Goal: Transaction & Acquisition: Purchase product/service

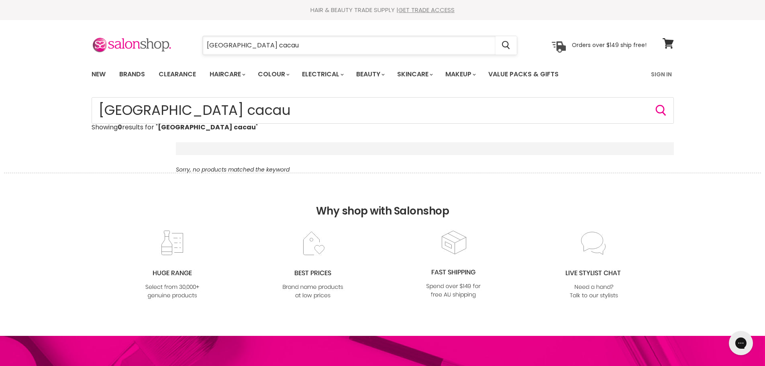
click at [220, 43] on input "brazil cacau" at bounding box center [349, 45] width 293 height 18
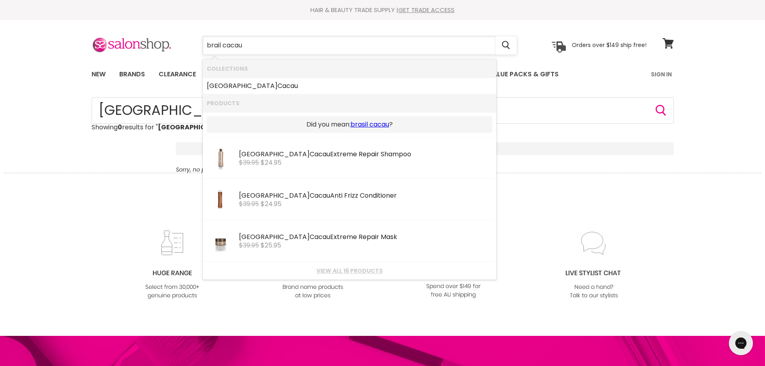
type input "brasil cacau"
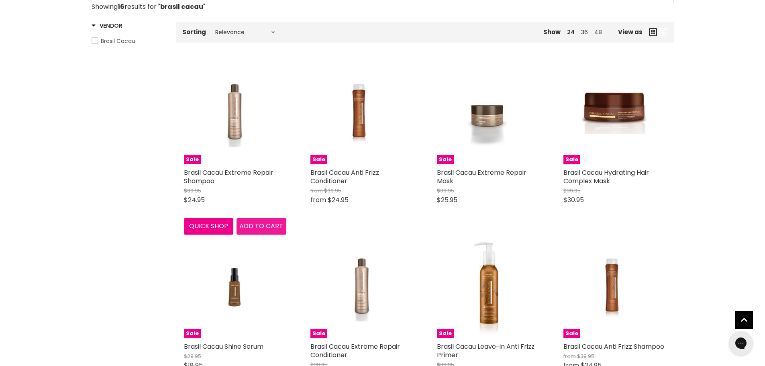
click at [256, 226] on span "Add to cart" at bounding box center [261, 225] width 44 height 9
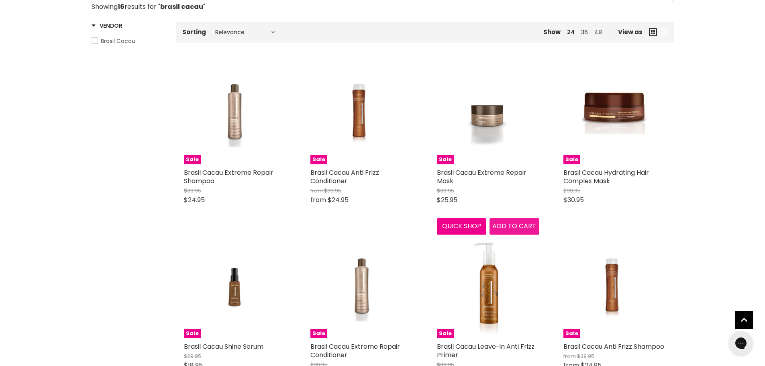
click at [515, 220] on button "Add to cart" at bounding box center [515, 226] width 50 height 16
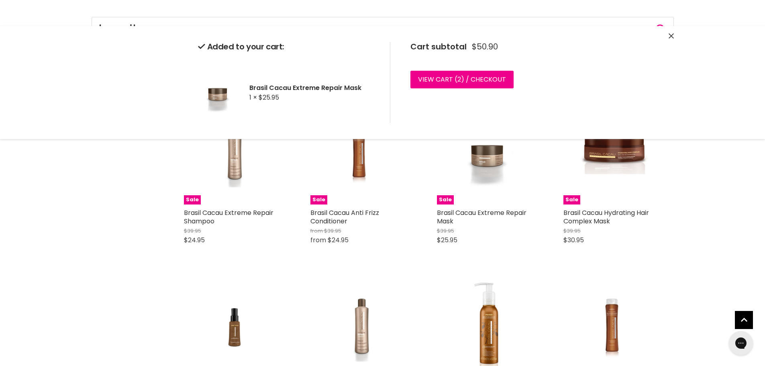
scroll to position [40, 0]
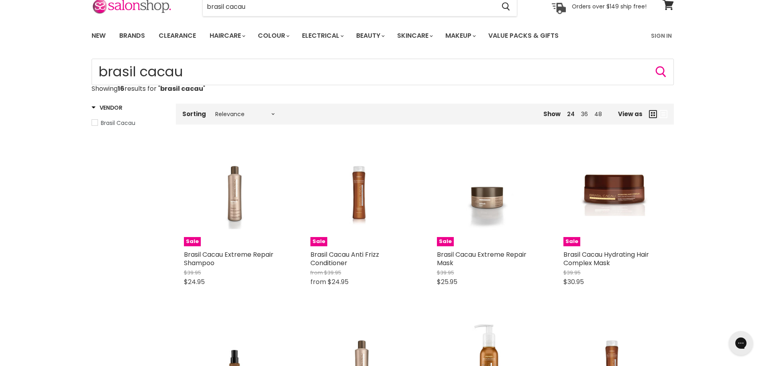
scroll to position [0, 0]
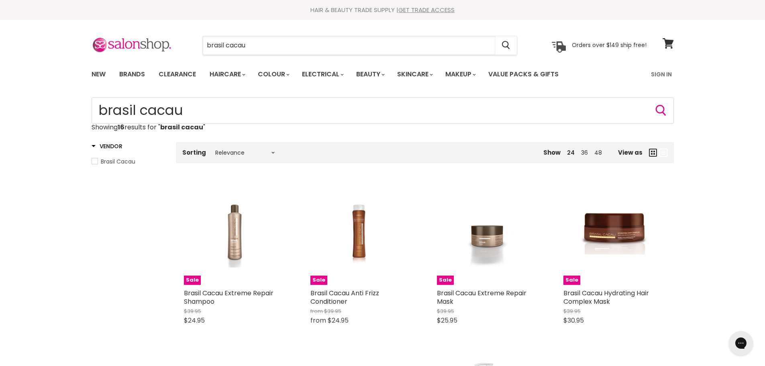
drag, startPoint x: 260, startPoint y: 46, endPoint x: 179, endPoint y: 45, distance: 80.8
click at [179, 45] on div "brasil cacau Cancel Orders over $149 ship free!" at bounding box center [369, 45] width 555 height 18
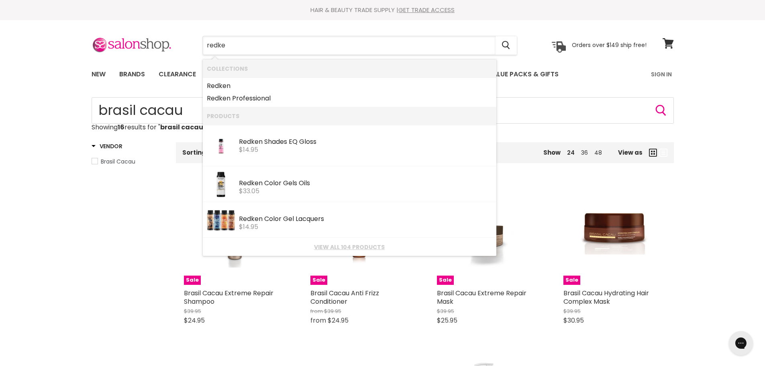
type input "redken"
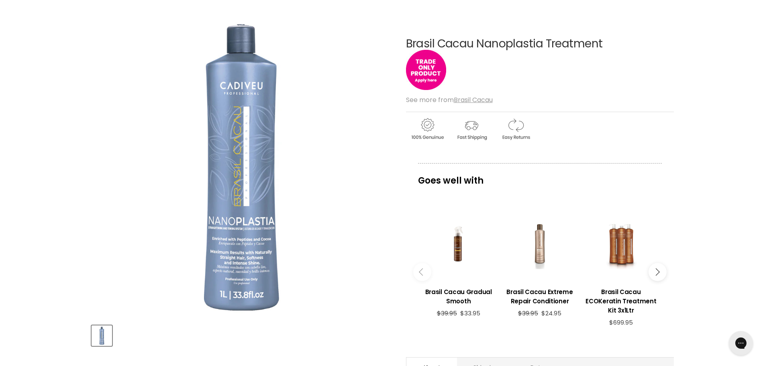
scroll to position [80, 0]
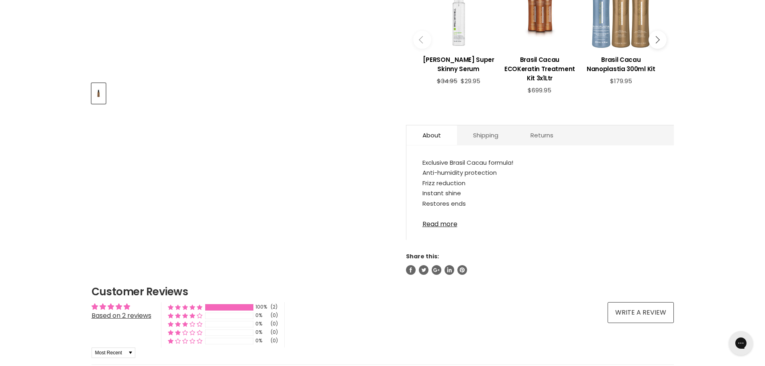
scroll to position [321, 0]
click at [448, 225] on link "Read more" at bounding box center [540, 222] width 235 height 12
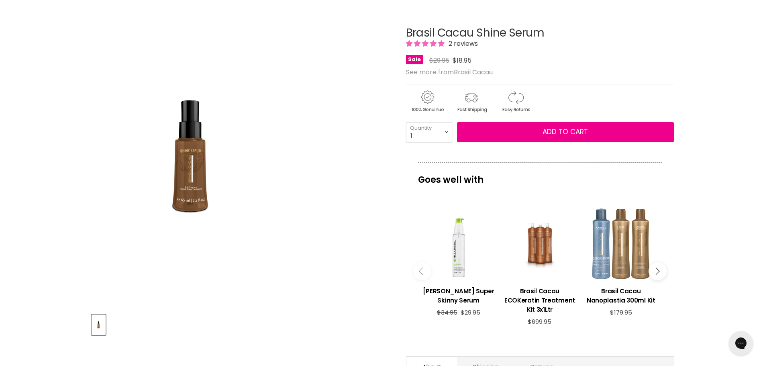
scroll to position [40, 0]
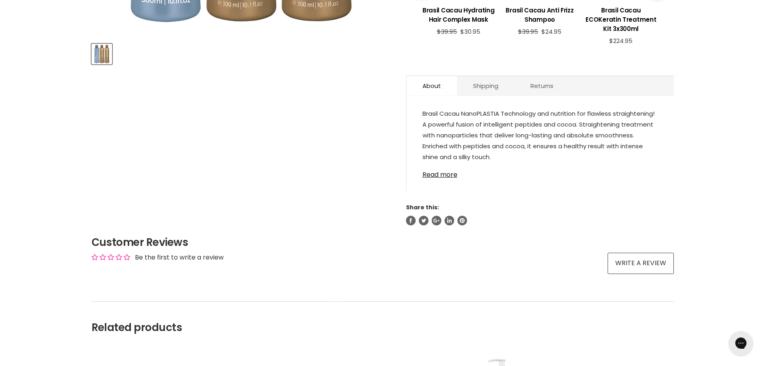
scroll to position [362, 0]
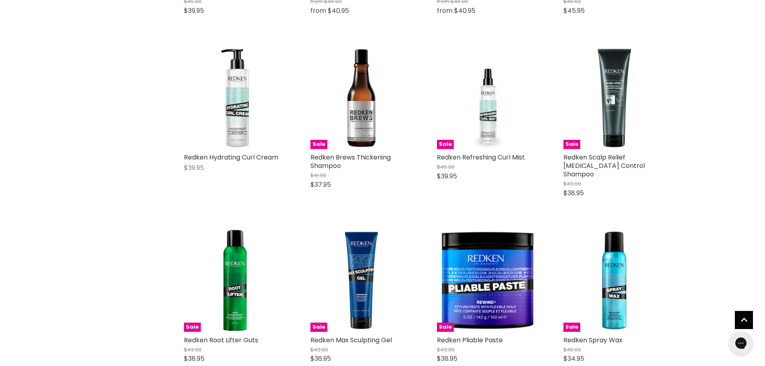
scroll to position [321, 0]
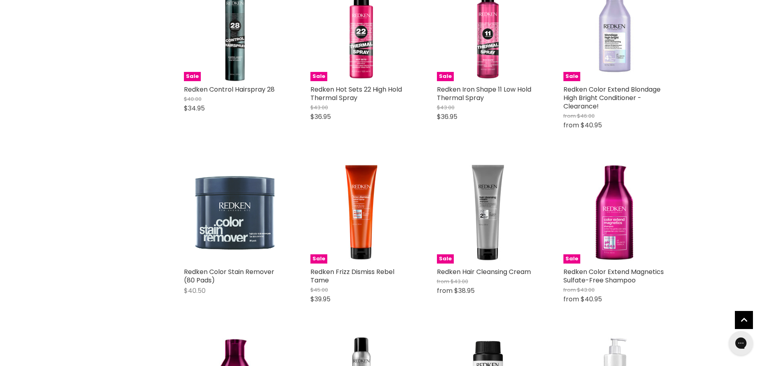
scroll to position [1888, 0]
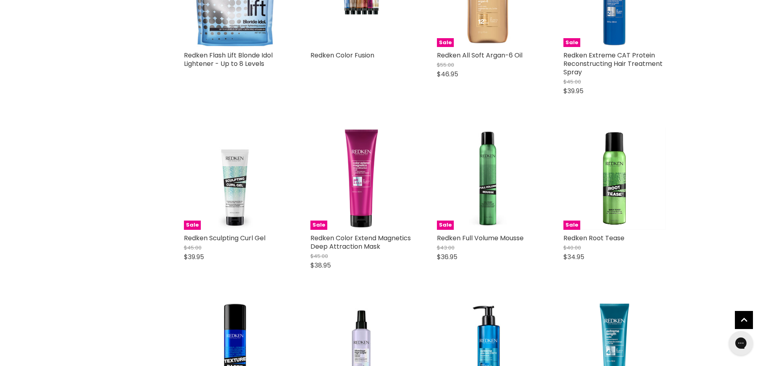
scroll to position [2893, 0]
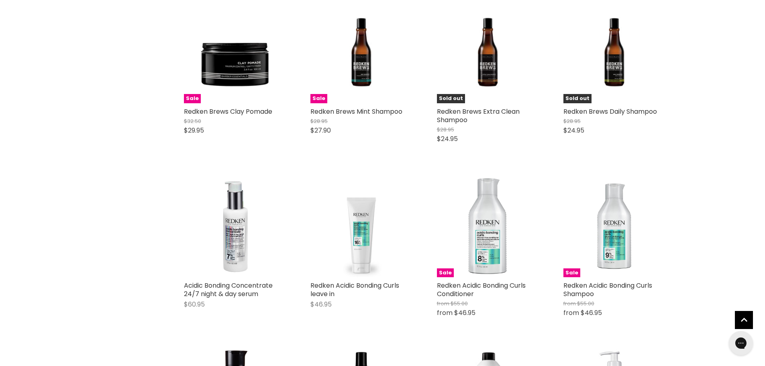
scroll to position [3535, 0]
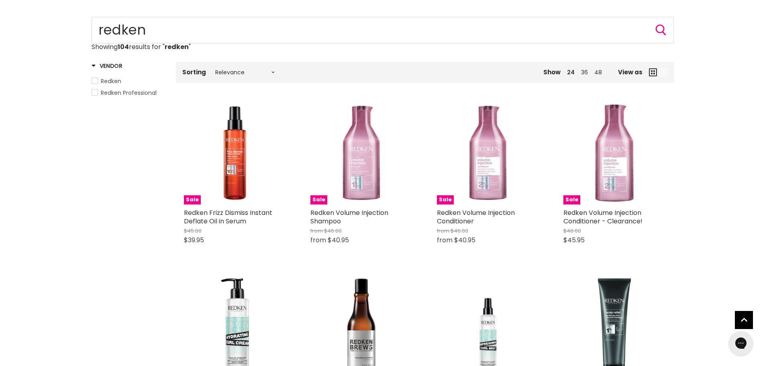
scroll to position [121, 0]
